Goal: Manage account settings

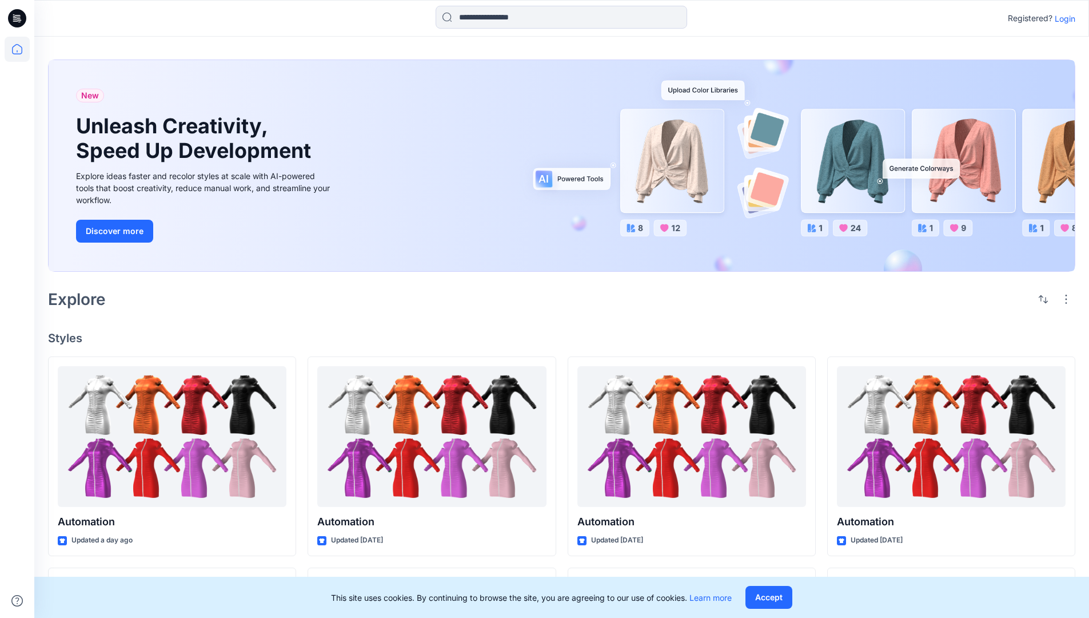
click at [1062, 18] on p "Login" at bounding box center [1065, 19] width 21 height 12
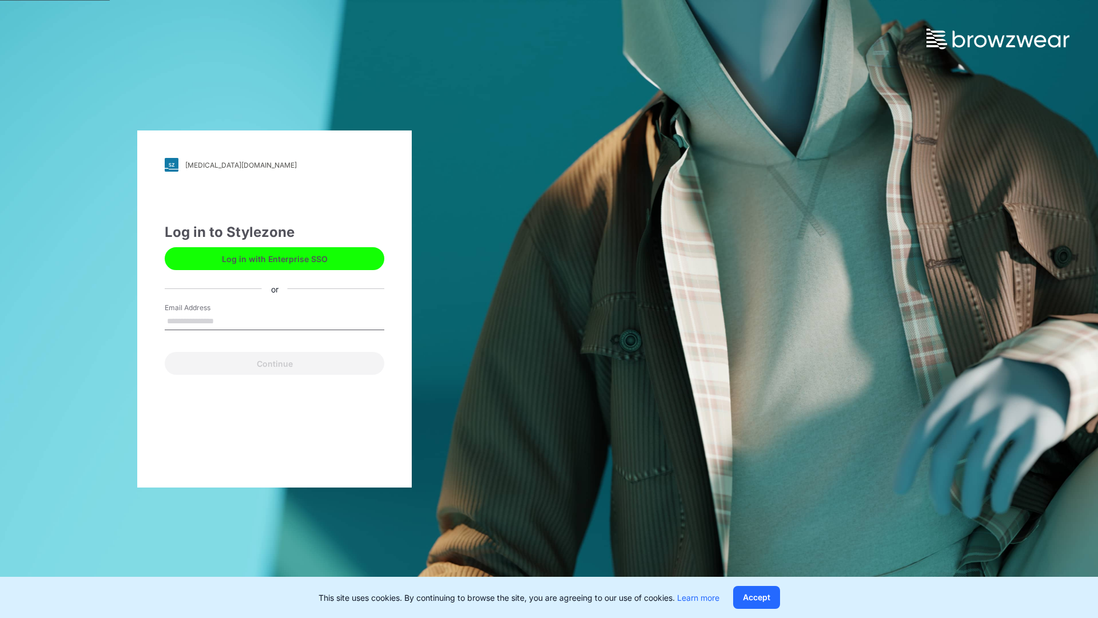
click at [226, 320] on input "Email Address" at bounding box center [275, 321] width 220 height 17
type input "**********"
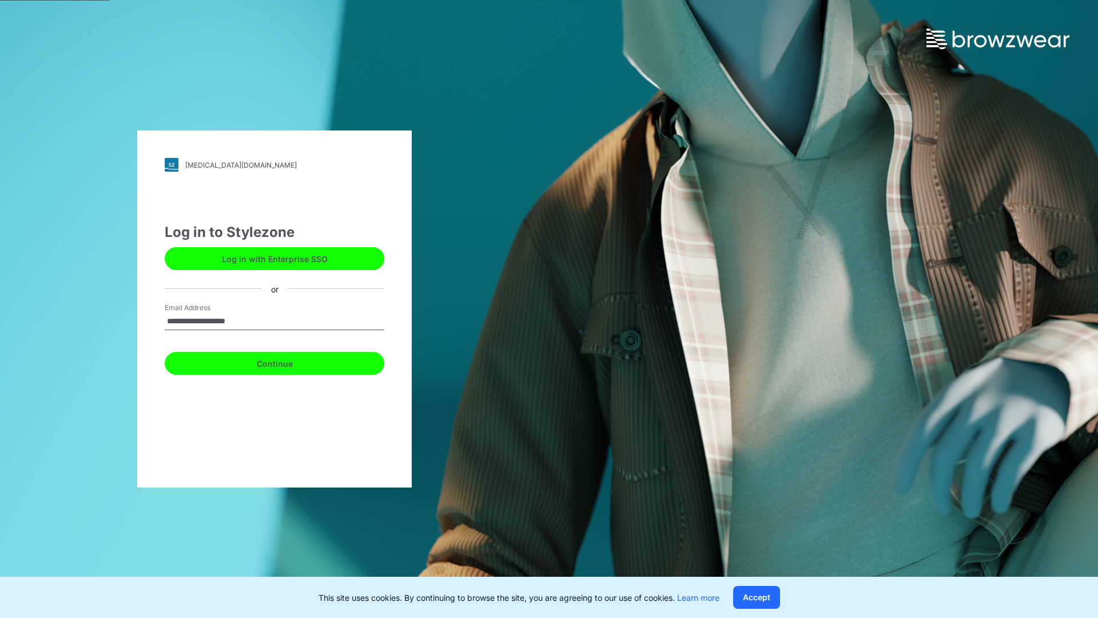
click at [287, 361] on button "Continue" at bounding box center [275, 363] width 220 height 23
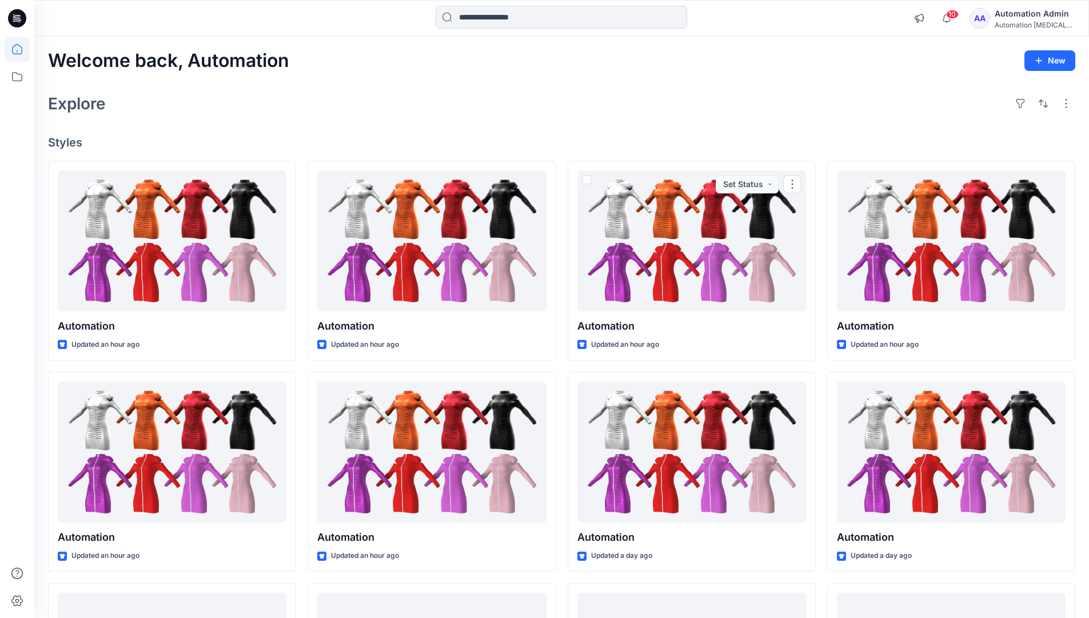
click at [22, 49] on icon at bounding box center [17, 49] width 10 height 10
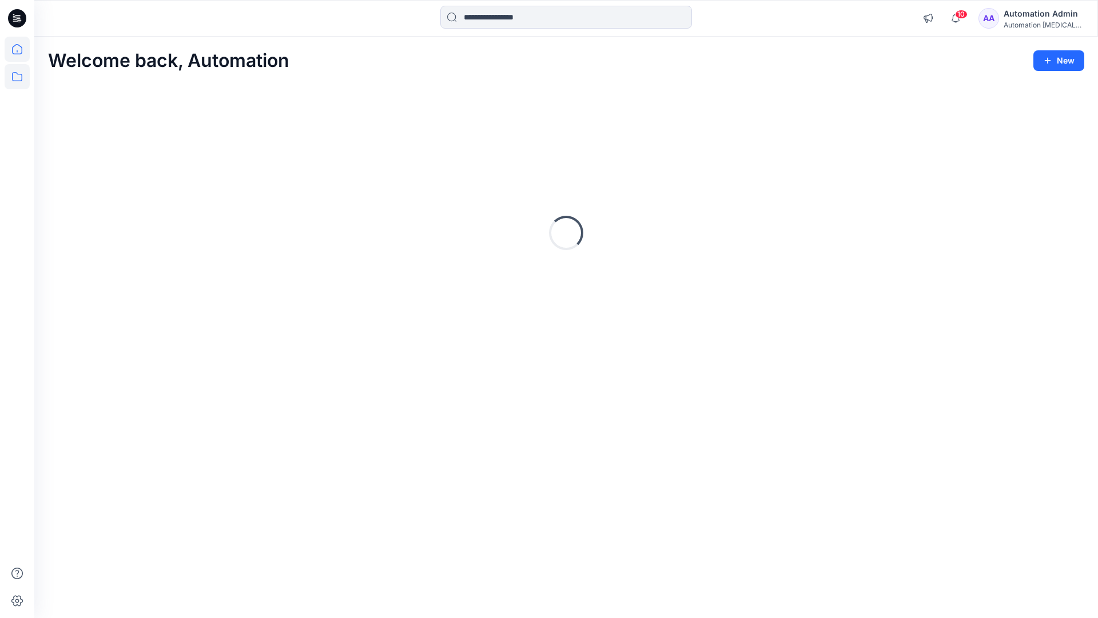
click at [15, 78] on icon at bounding box center [17, 76] width 25 height 25
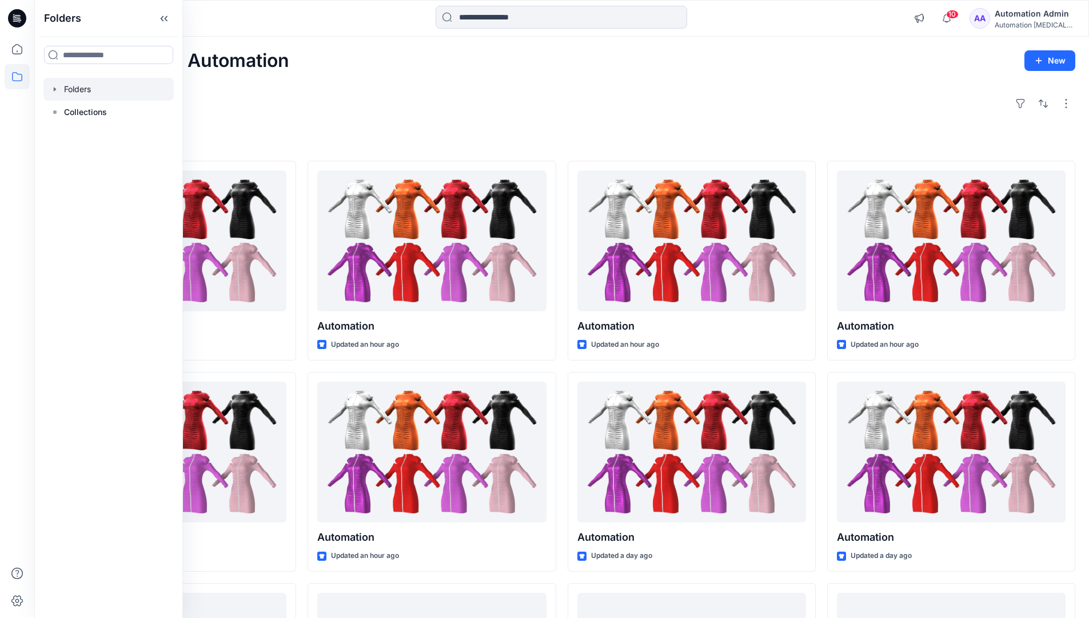
click at [104, 94] on div at bounding box center [108, 89] width 130 height 23
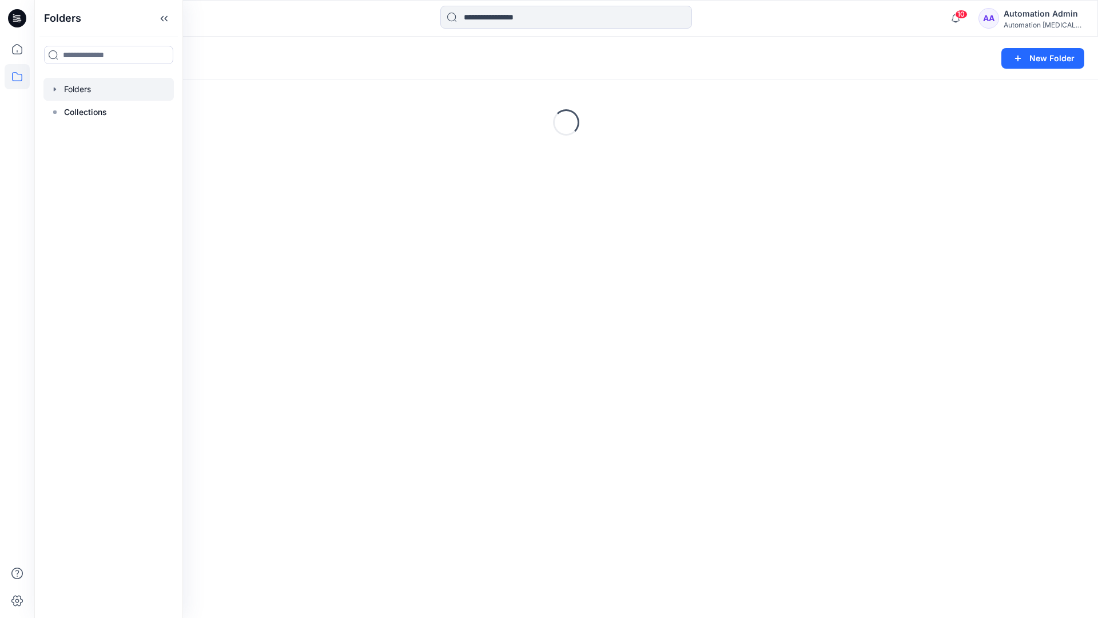
click at [517, 379] on div "Folders New Folder Loading..." at bounding box center [566, 327] width 1064 height 581
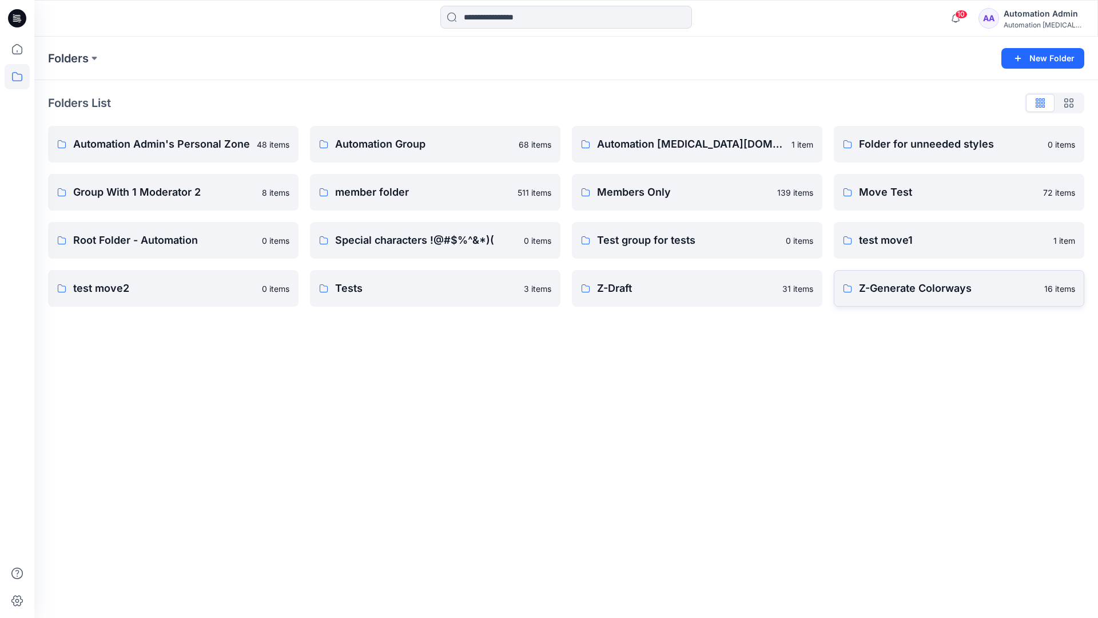
click at [894, 293] on p "Z-Generate Colorways" at bounding box center [948, 288] width 178 height 16
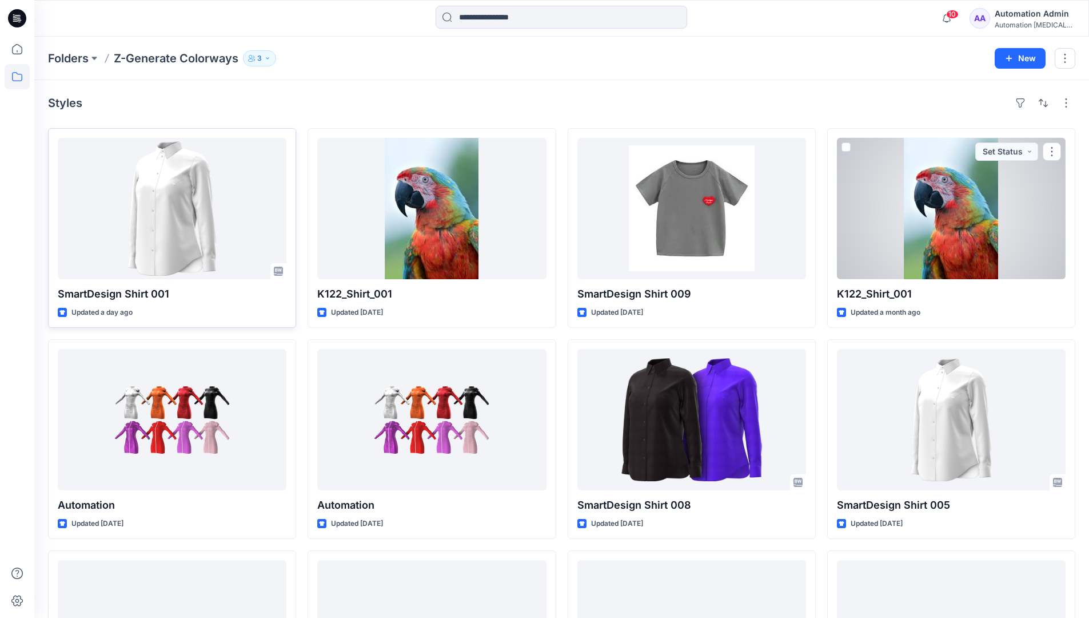
click at [223, 202] on div at bounding box center [172, 208] width 229 height 141
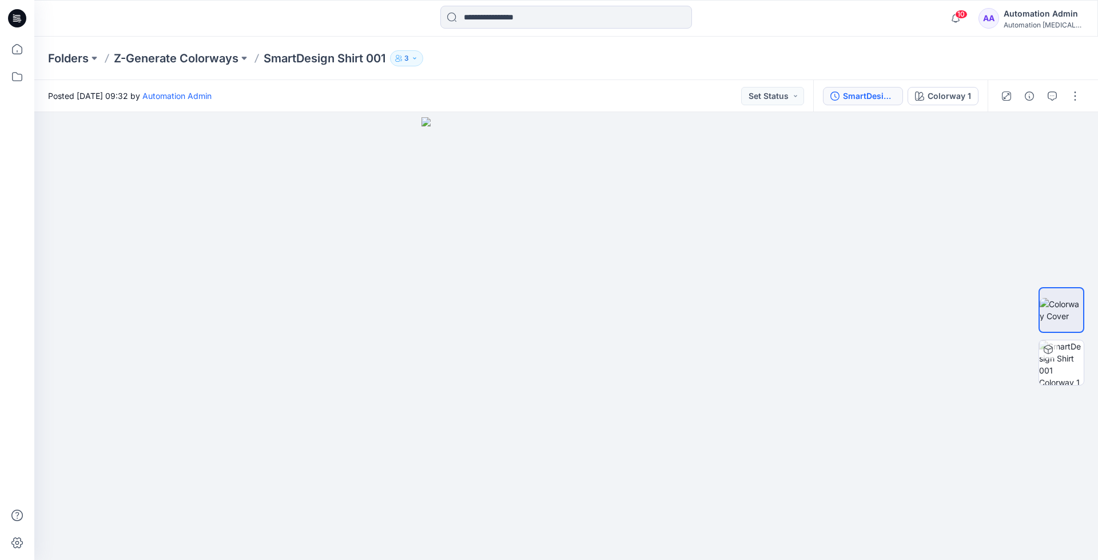
click at [863, 95] on div "SmartDesign Shirt 001" at bounding box center [869, 96] width 53 height 13
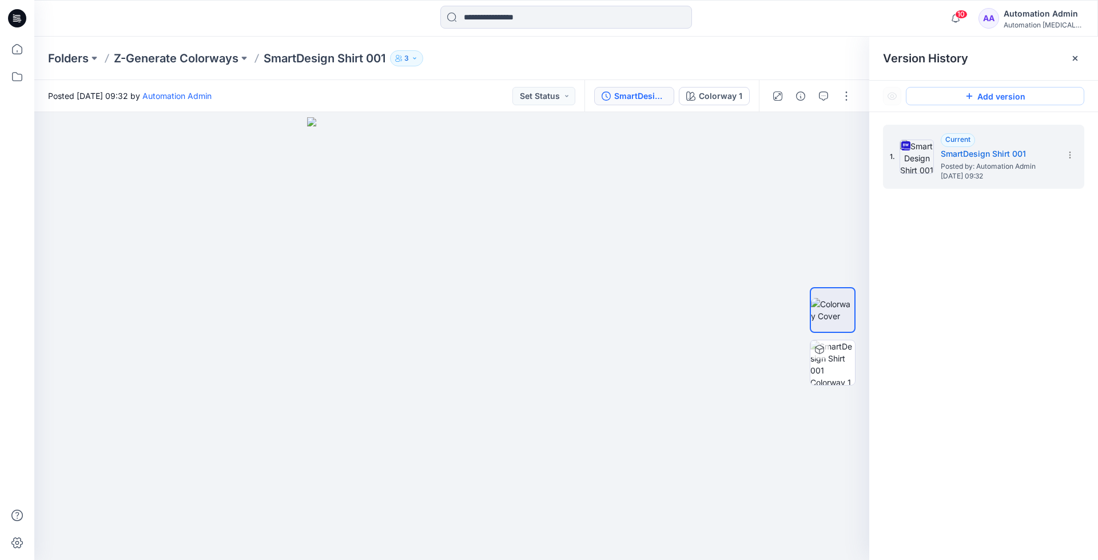
click at [978, 102] on button "Add version" at bounding box center [995, 96] width 178 height 18
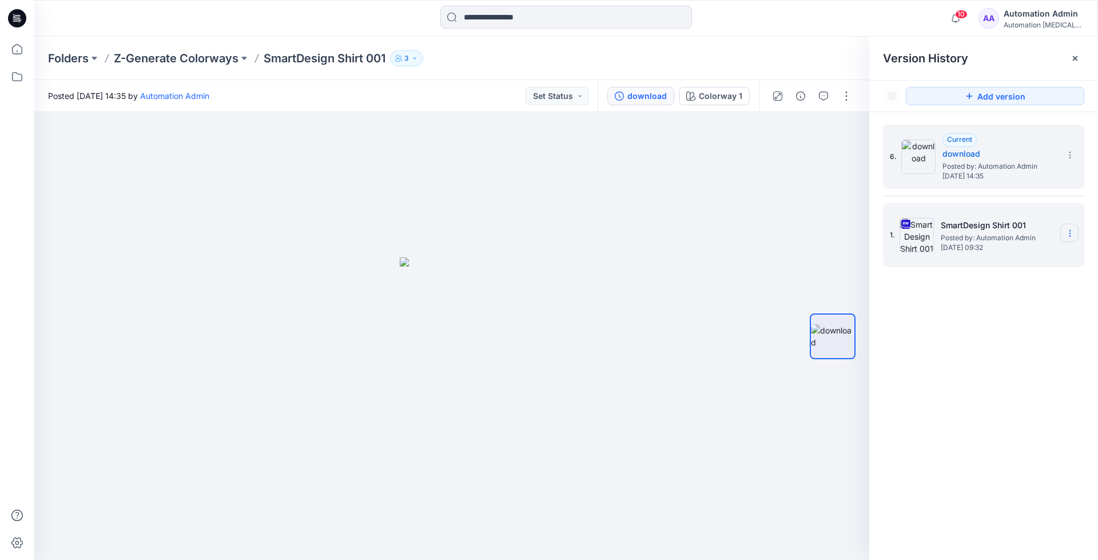
click at [1066, 232] on icon at bounding box center [1069, 233] width 9 height 9
click at [1014, 276] on span "Restore Version" at bounding box center [993, 279] width 58 height 14
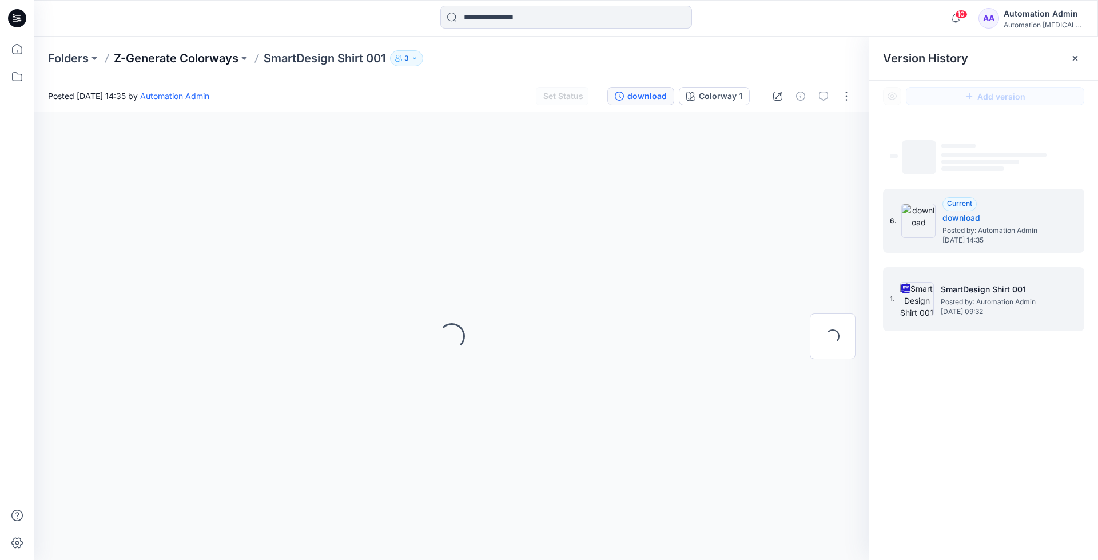
click at [204, 58] on p "Z-Generate Colorways" at bounding box center [176, 58] width 125 height 16
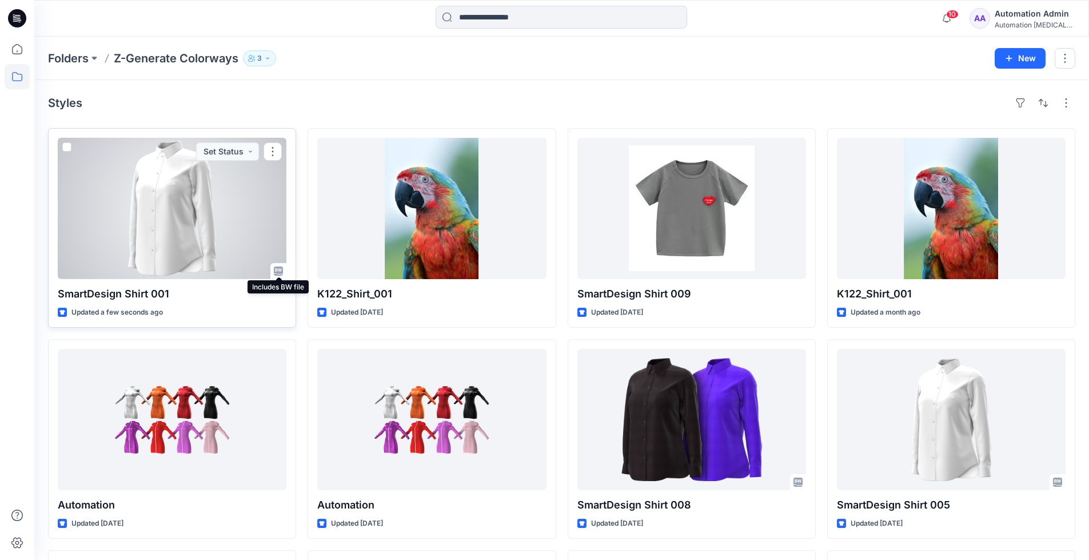
click at [276, 272] on icon at bounding box center [278, 270] width 9 height 9
click at [204, 214] on div at bounding box center [172, 208] width 229 height 141
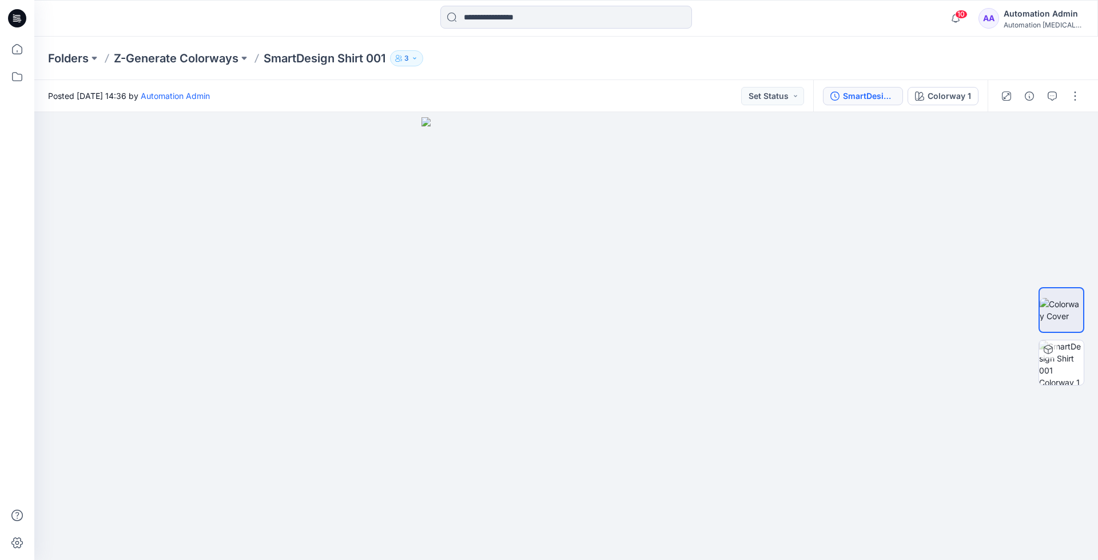
click at [855, 95] on div "SmartDesign Shirt 001" at bounding box center [869, 96] width 53 height 13
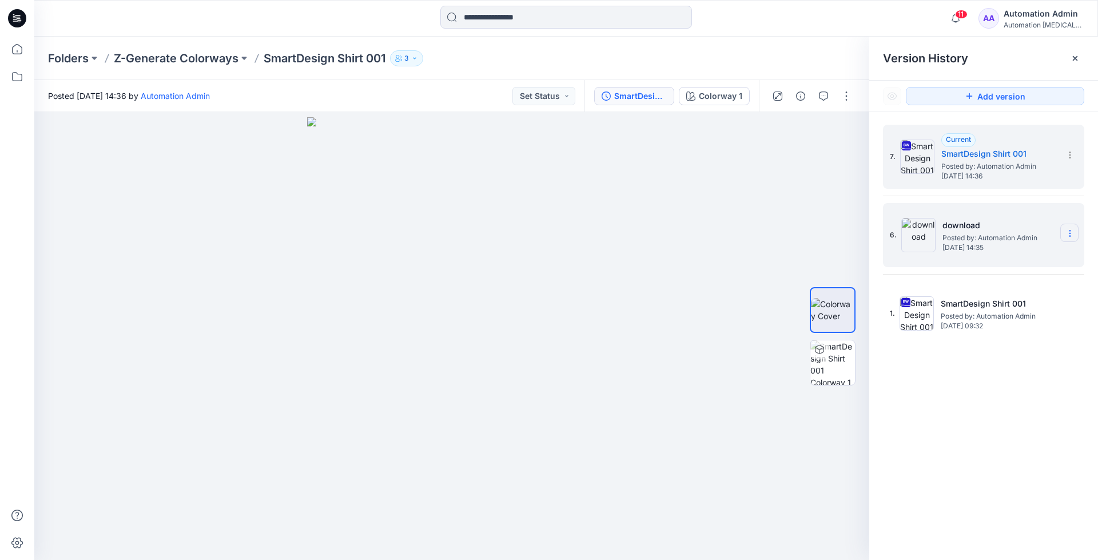
click at [1072, 238] on icon at bounding box center [1069, 233] width 9 height 9
click at [1011, 329] on span "Delete Version" at bounding box center [991, 330] width 54 height 14
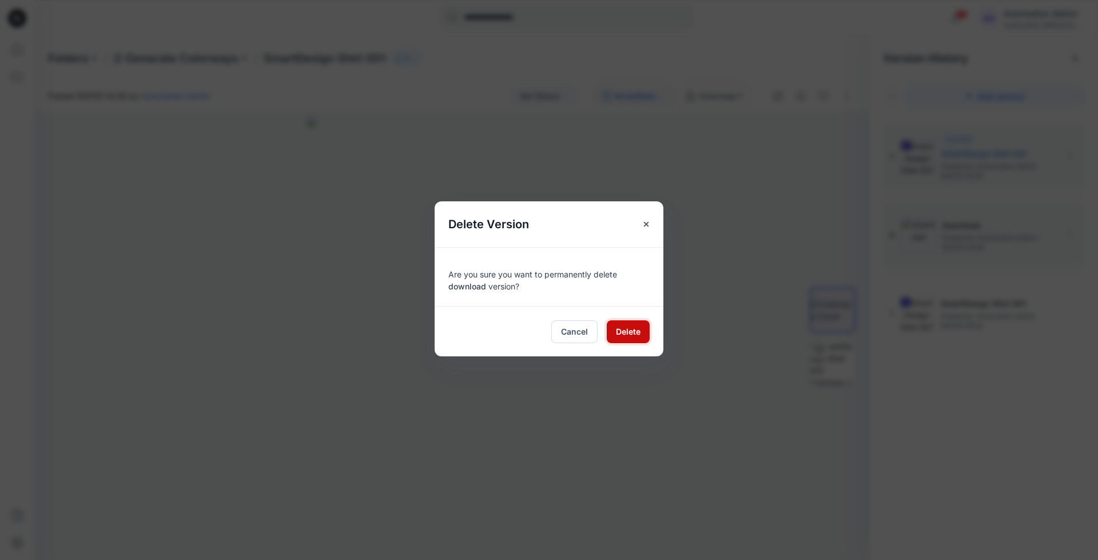
click at [634, 329] on span "Delete" at bounding box center [628, 331] width 25 height 12
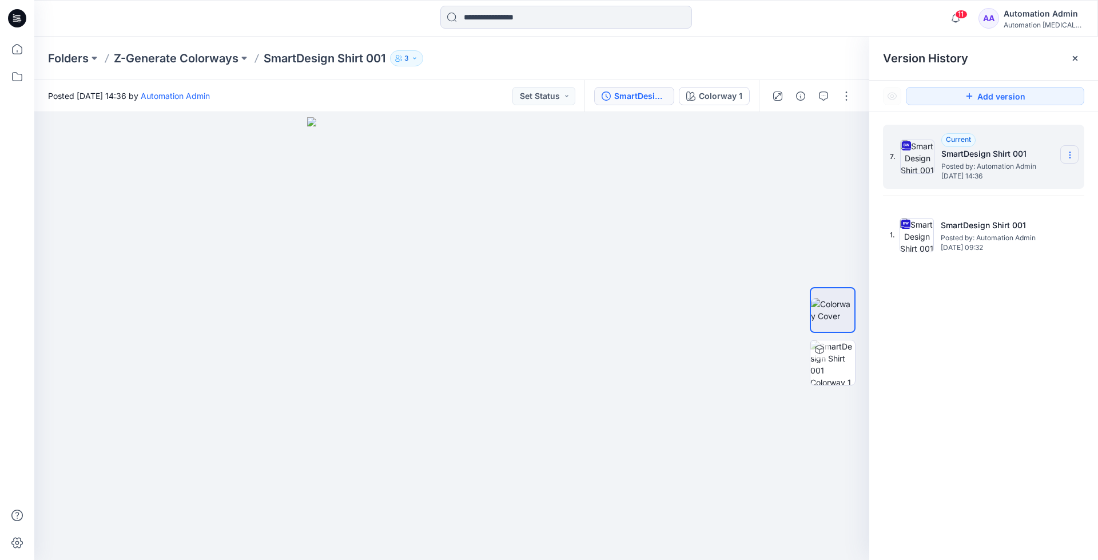
click at [1070, 157] on icon at bounding box center [1069, 154] width 9 height 9
click at [1020, 249] on div "Delete Version" at bounding box center [1008, 251] width 133 height 23
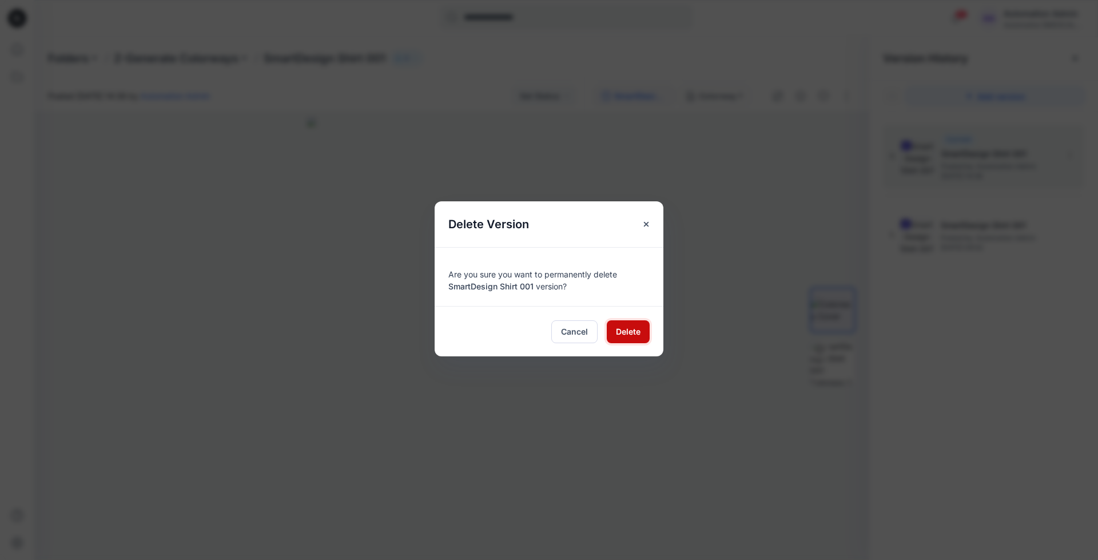
click at [634, 328] on span "Delete" at bounding box center [628, 331] width 25 height 12
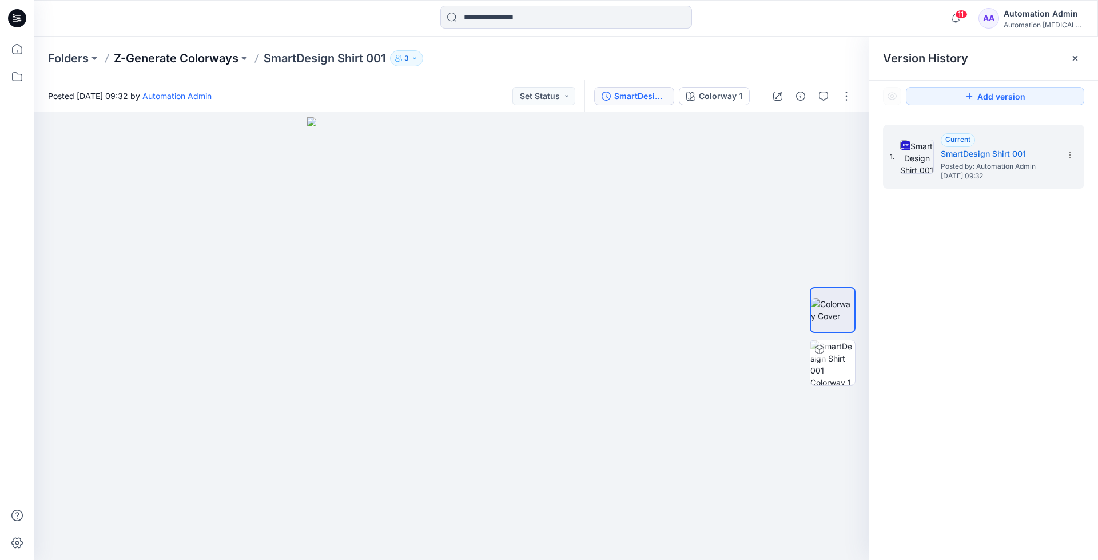
click at [188, 57] on p "Z-Generate Colorways" at bounding box center [176, 58] width 125 height 16
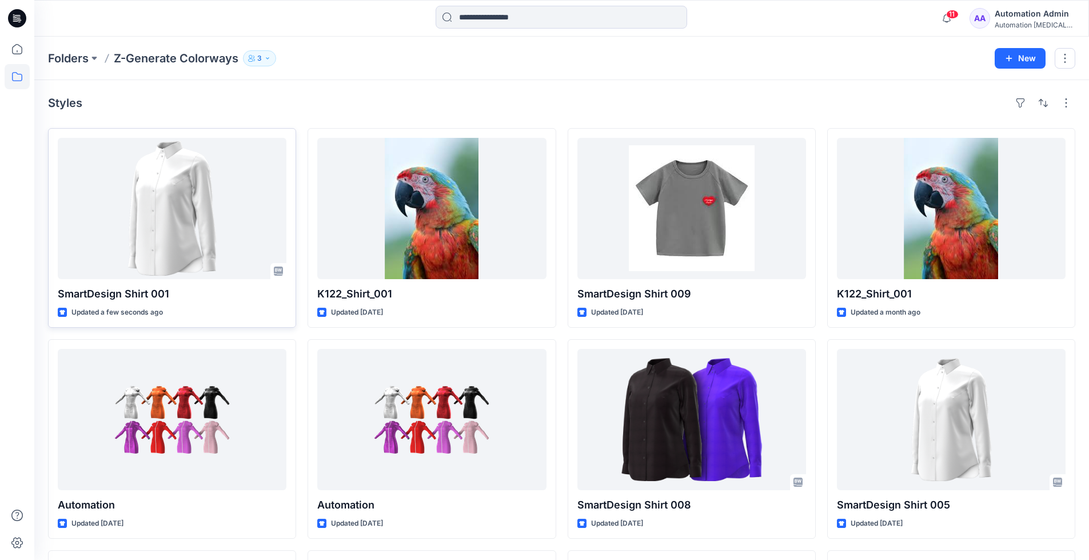
click at [280, 273] on icon at bounding box center [278, 270] width 9 height 9
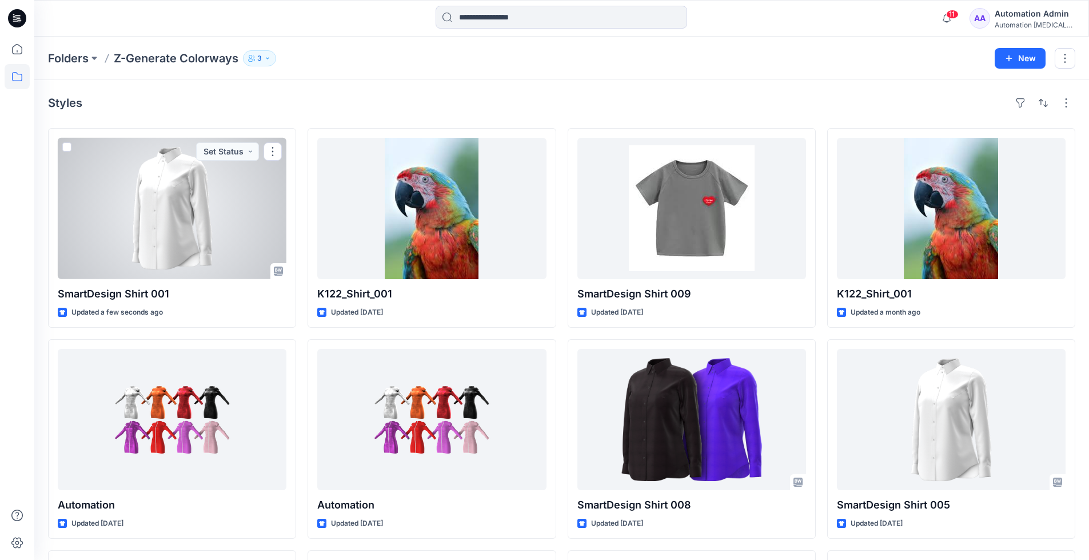
click at [1021, 27] on div "Automation [MEDICAL_DATA]..." at bounding box center [1035, 25] width 80 height 9
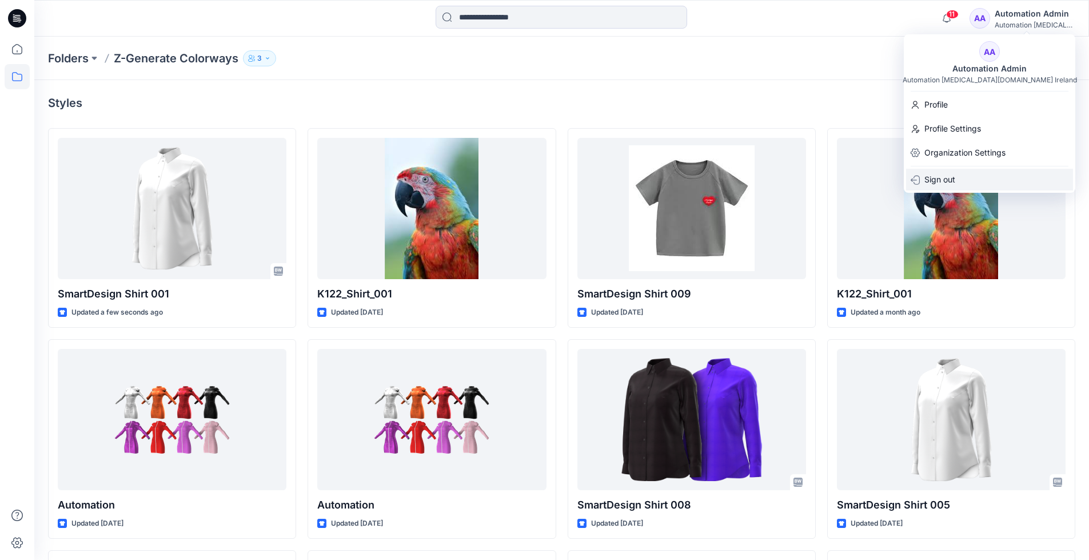
click at [988, 178] on div "Sign out" at bounding box center [989, 180] width 167 height 22
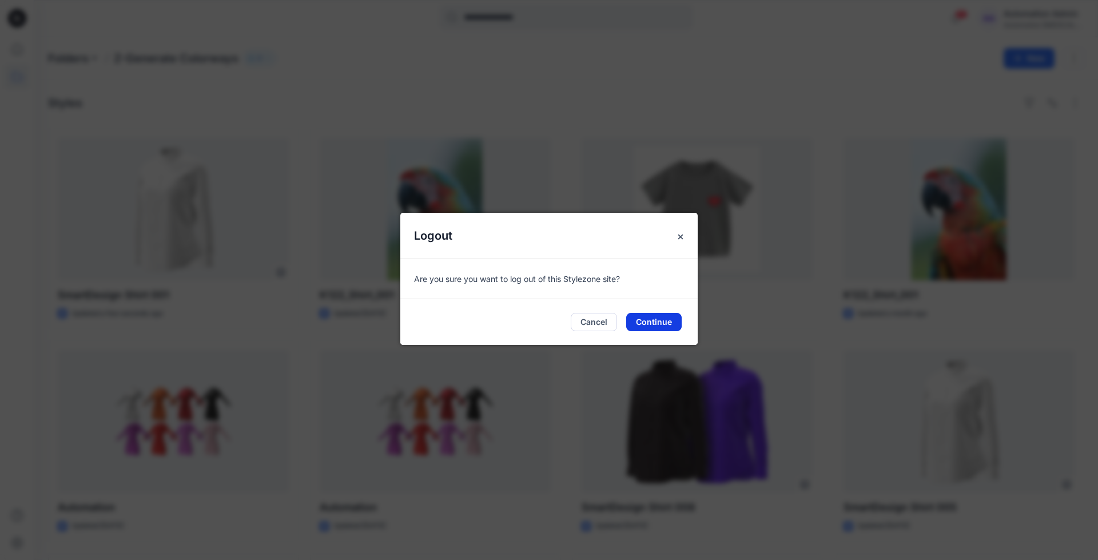
click at [666, 321] on button "Continue" at bounding box center [653, 322] width 55 height 18
